Goal: Navigation & Orientation: Find specific page/section

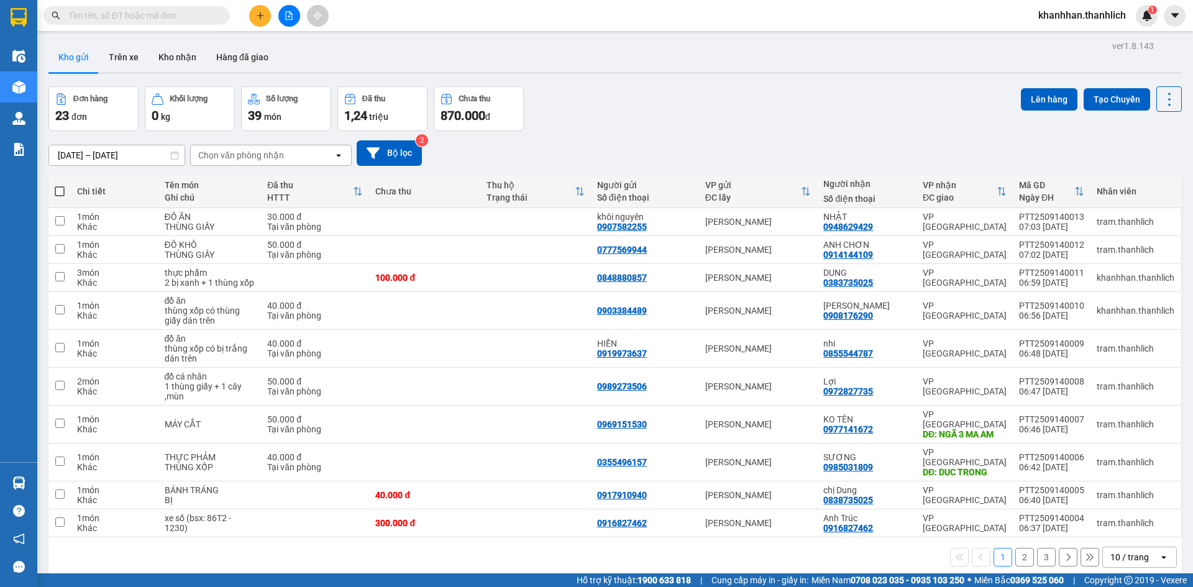
click at [1159, 552] on icon "open" at bounding box center [1164, 557] width 10 height 10
click at [1126, 476] on span "50 / trang" at bounding box center [1123, 475] width 40 height 12
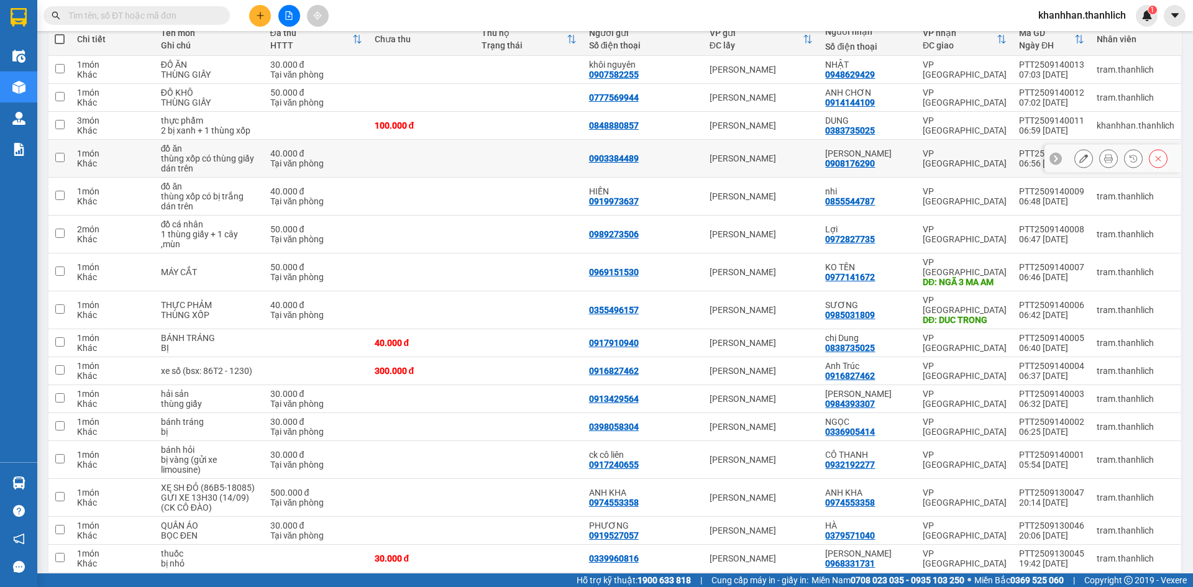
scroll to position [124, 0]
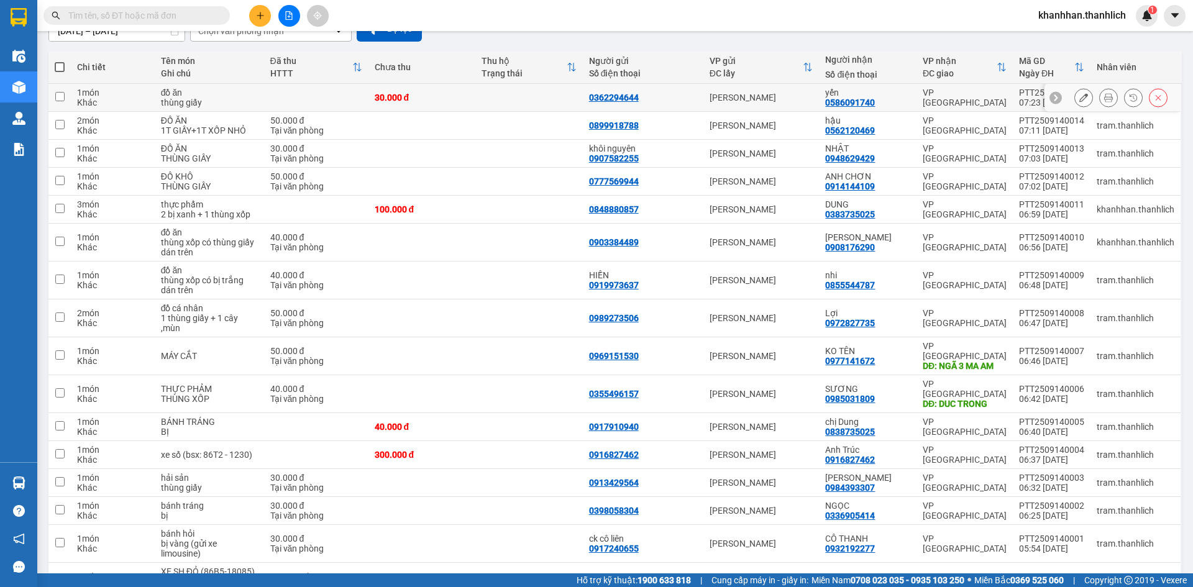
scroll to position [62, 0]
